Goal: Task Accomplishment & Management: Manage account settings

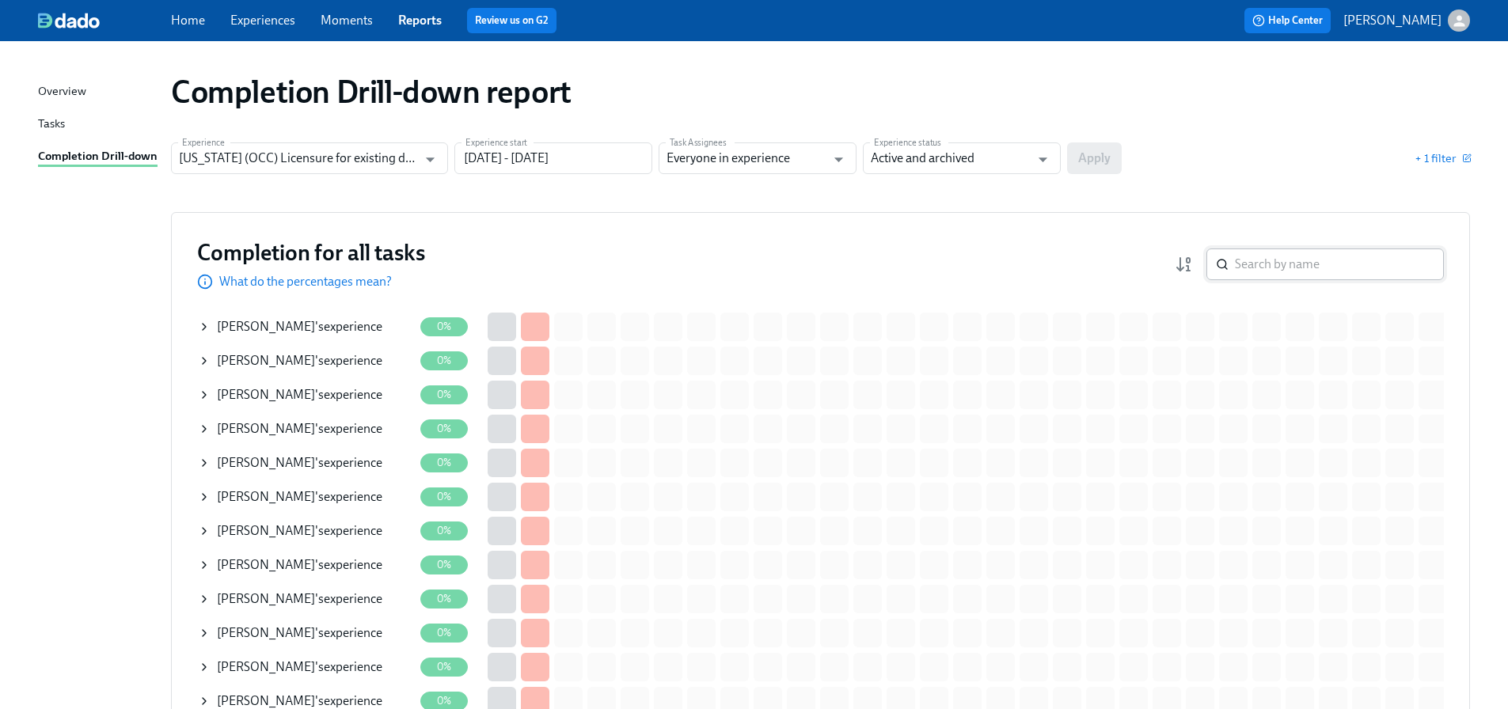
click at [1303, 275] on input "search" at bounding box center [1339, 265] width 209 height 32
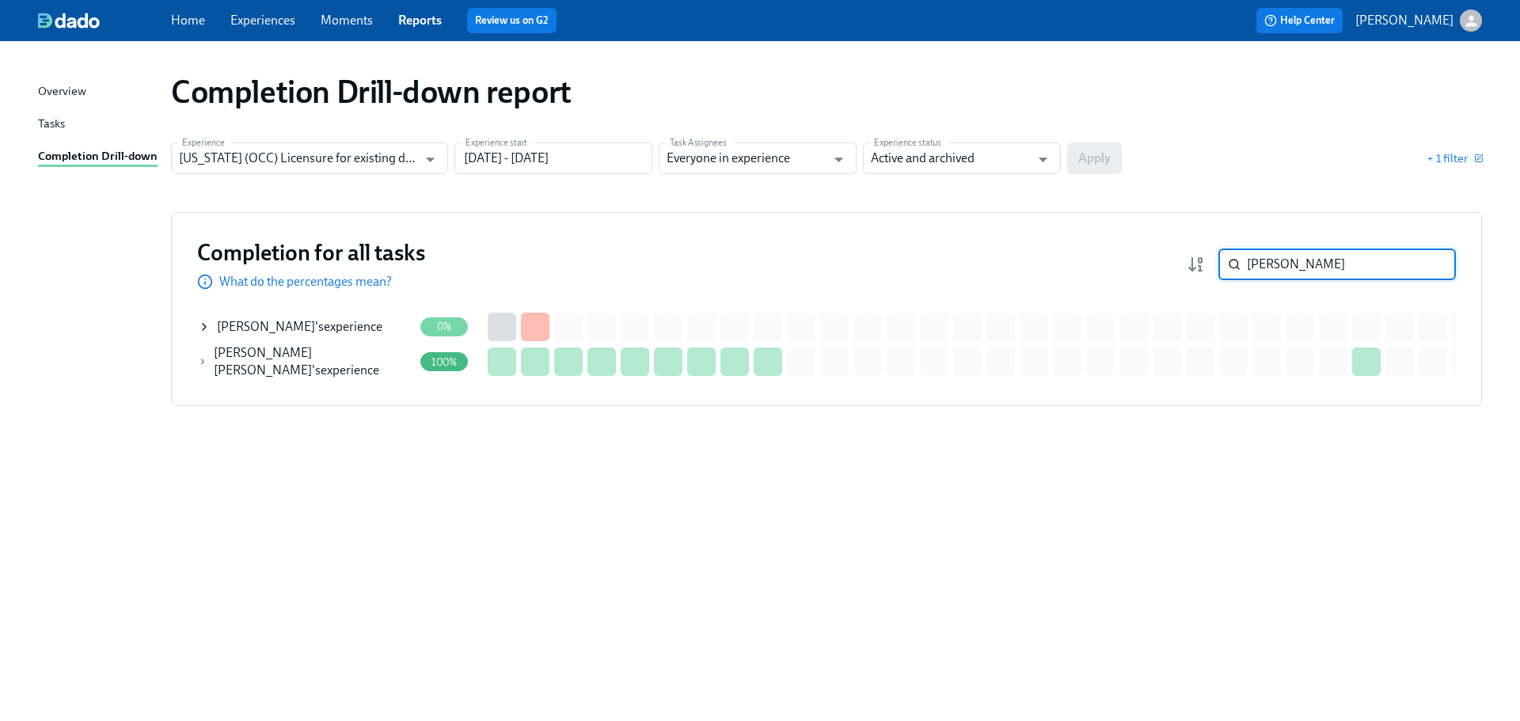
type input "[PERSON_NAME]"
click at [227, 329] on span "[PERSON_NAME]" at bounding box center [266, 326] width 98 height 15
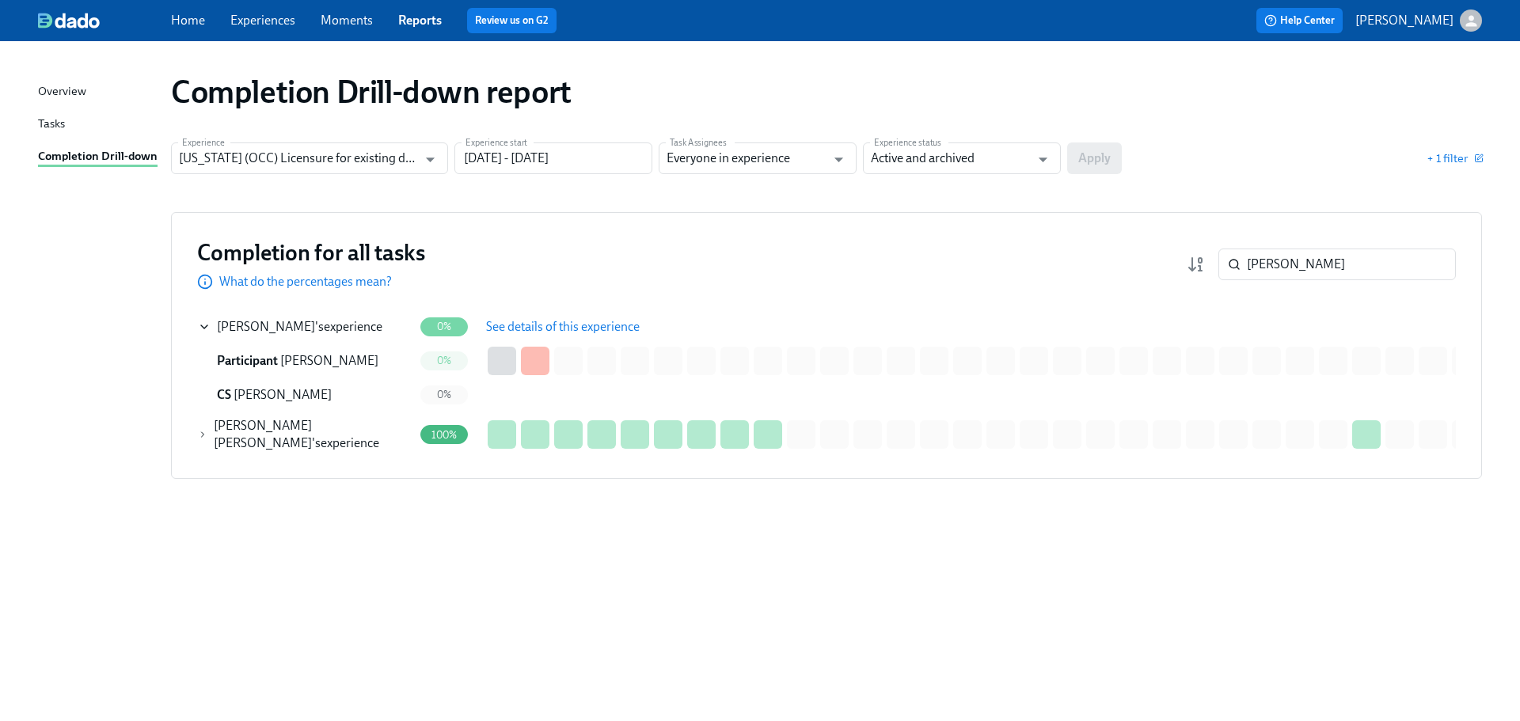
click at [511, 324] on span "See details of this experience" at bounding box center [563, 327] width 154 height 16
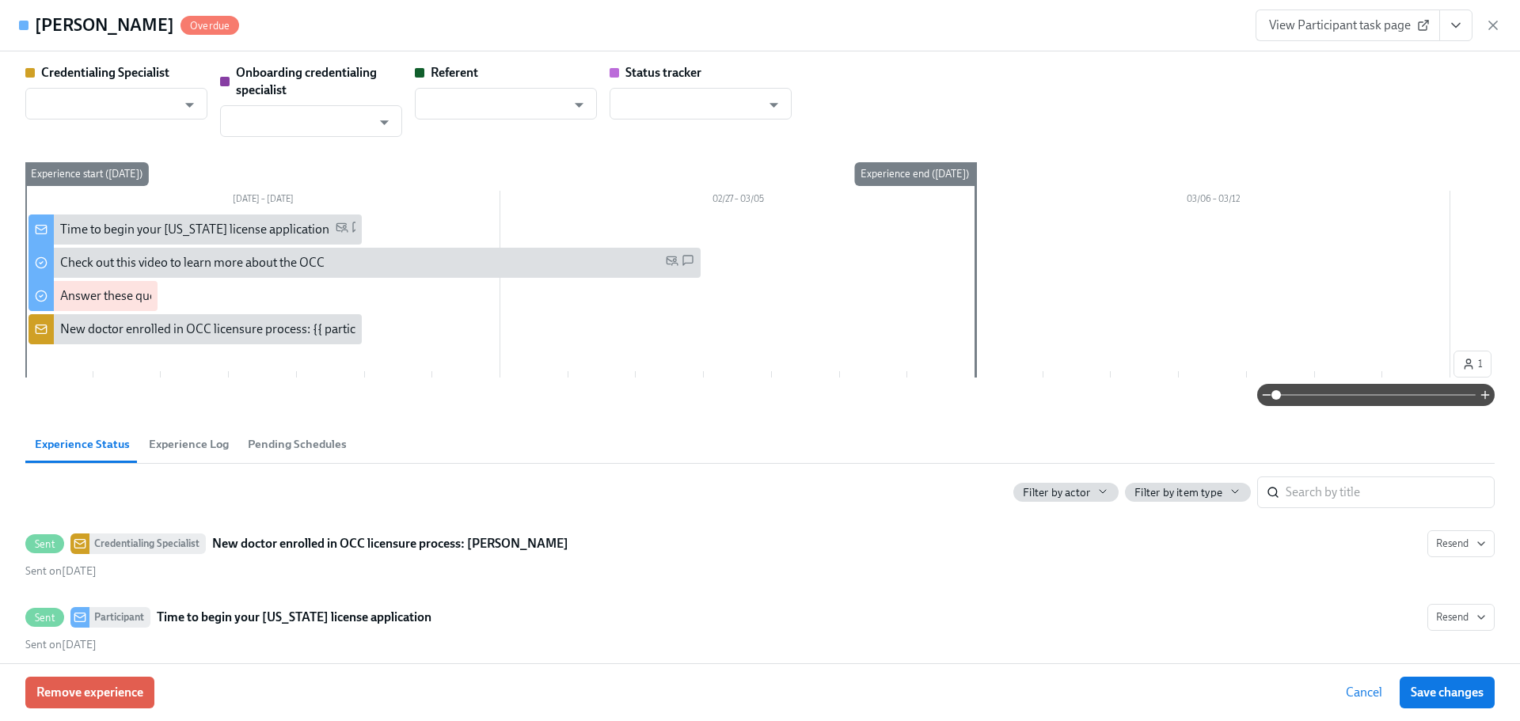
type input "[PERSON_NAME]"
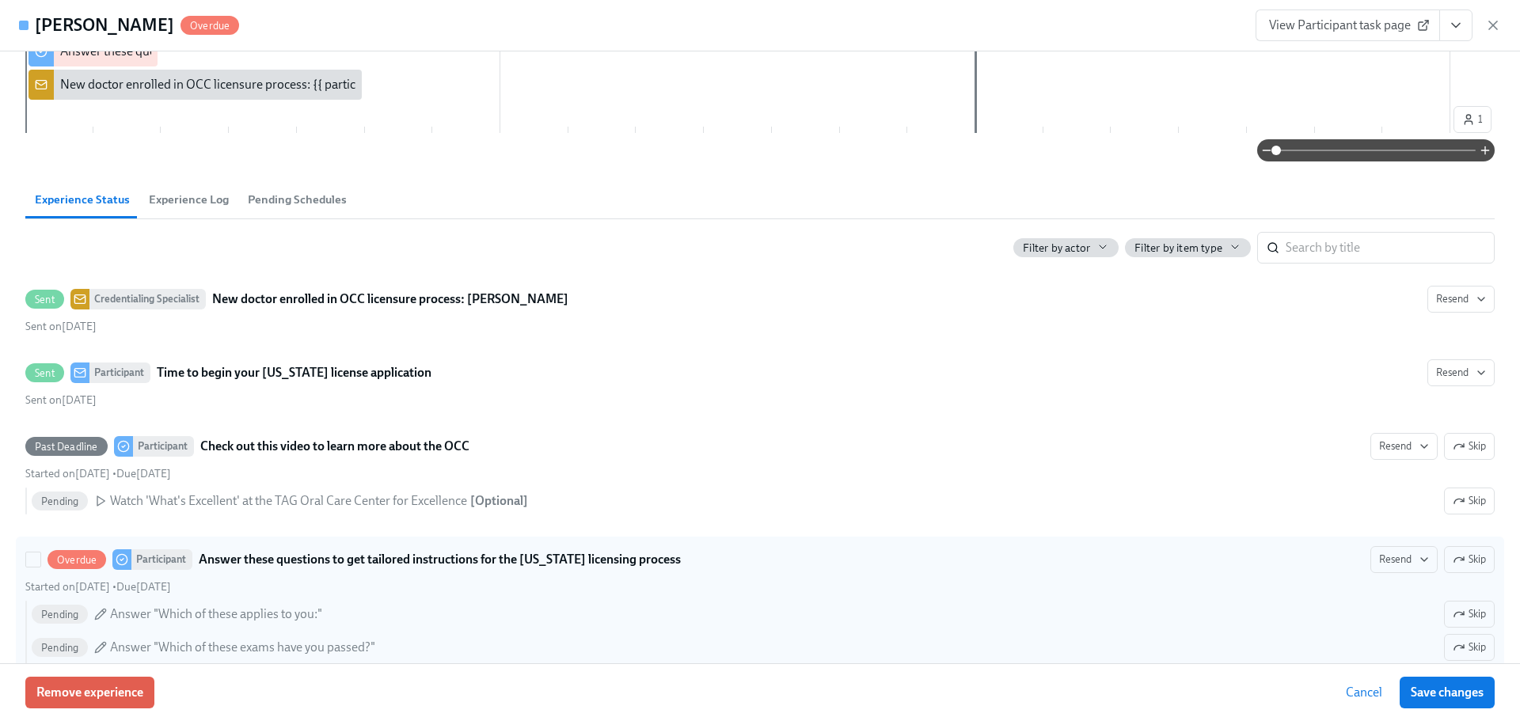
scroll to position [317, 0]
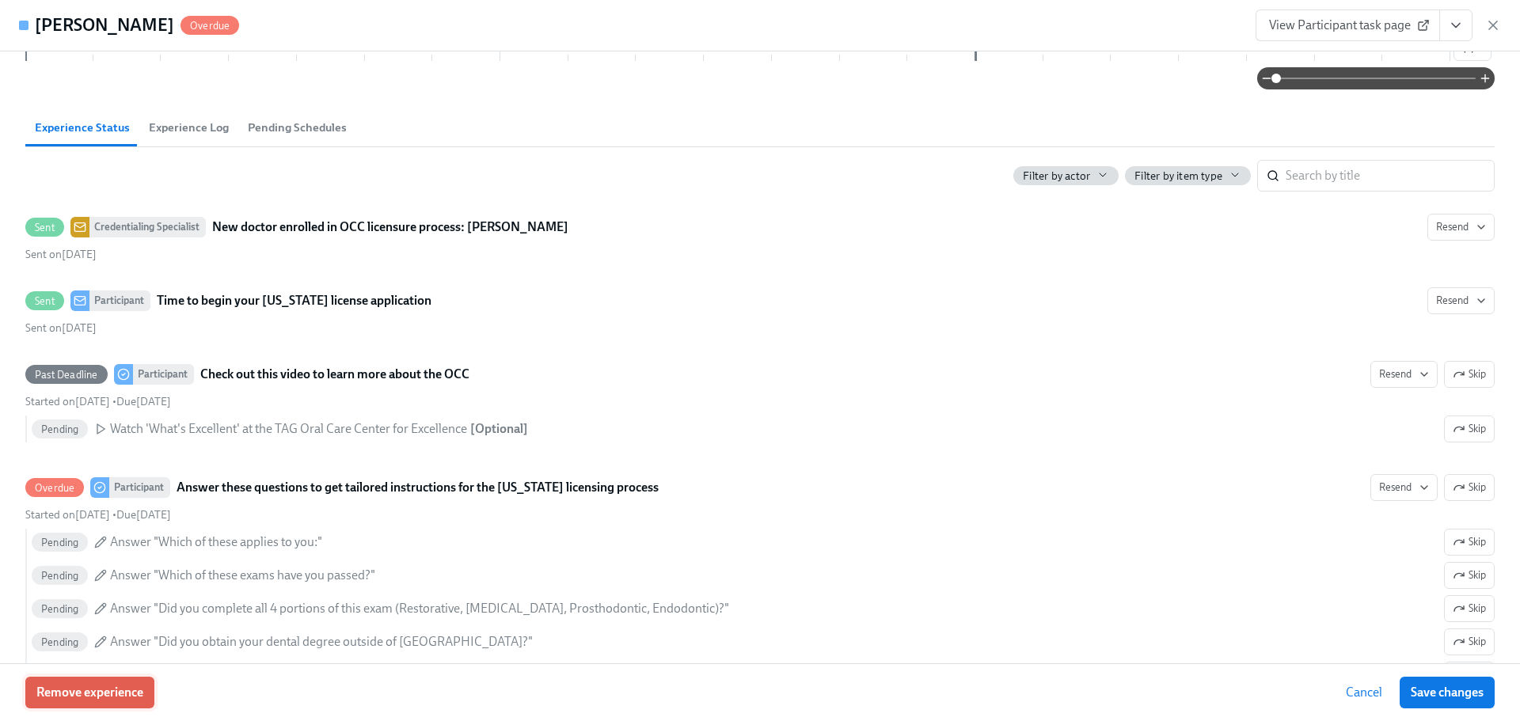
click at [85, 693] on span "Remove experience" at bounding box center [89, 693] width 107 height 16
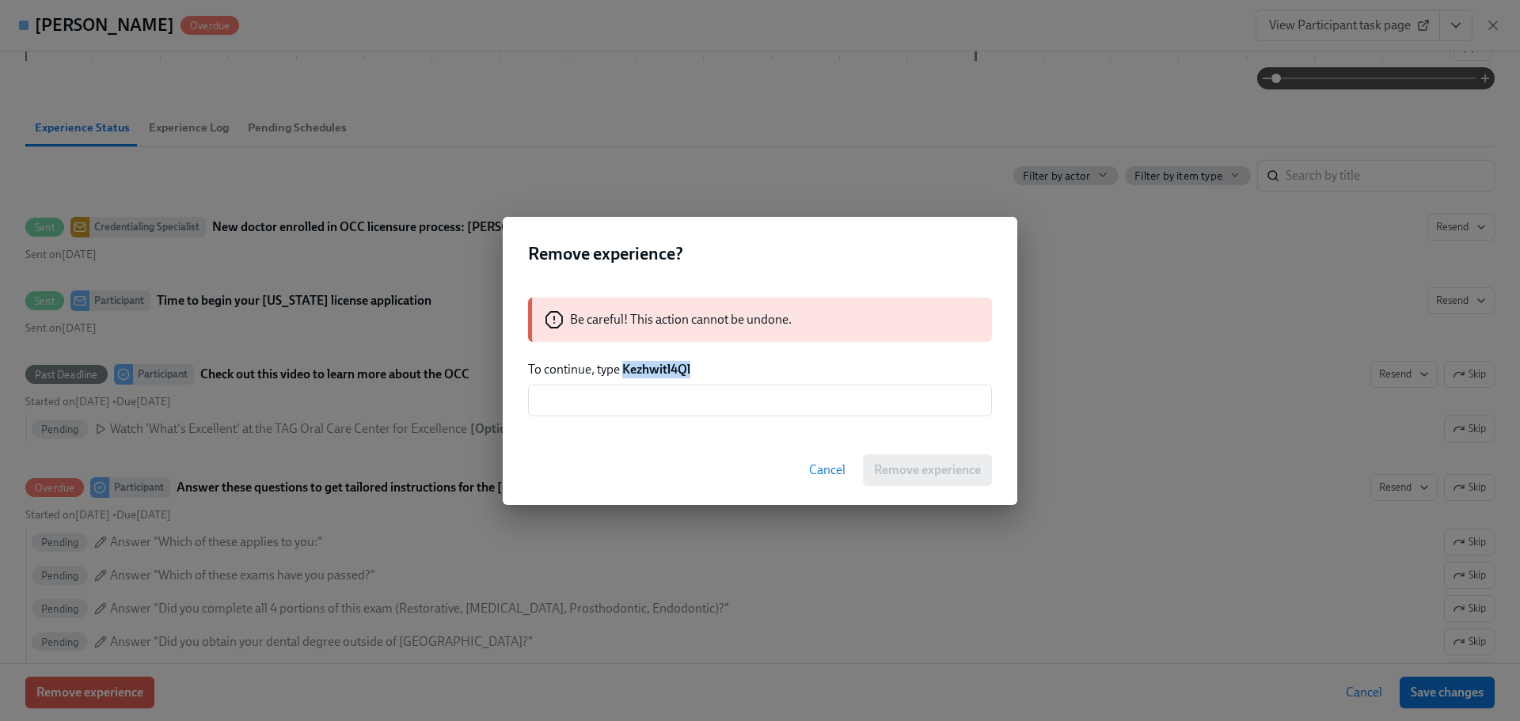
drag, startPoint x: 694, startPoint y: 370, endPoint x: 624, endPoint y: 367, distance: 70.5
click at [624, 367] on p "To continue, type Kezhwitl4Ql" at bounding box center [760, 369] width 464 height 17
copy strong "Kezhwitl4Ql"
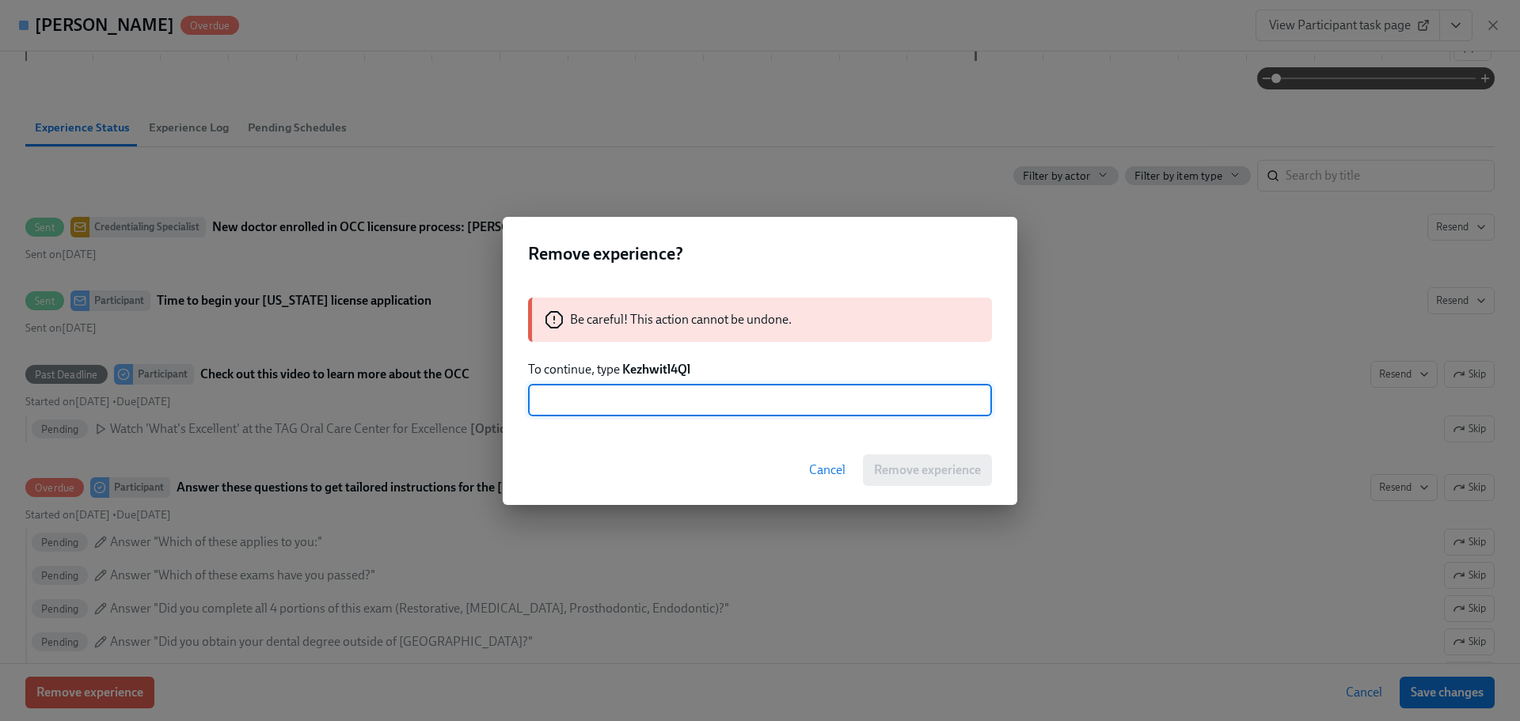
click at [641, 399] on input "text" at bounding box center [760, 401] width 464 height 32
paste input "Kezhwitl4Ql"
type input "Kezhwitl4Ql"
click at [926, 466] on span "Remove experience" at bounding box center [927, 470] width 107 height 16
